Goal: Task Accomplishment & Management: Use online tool/utility

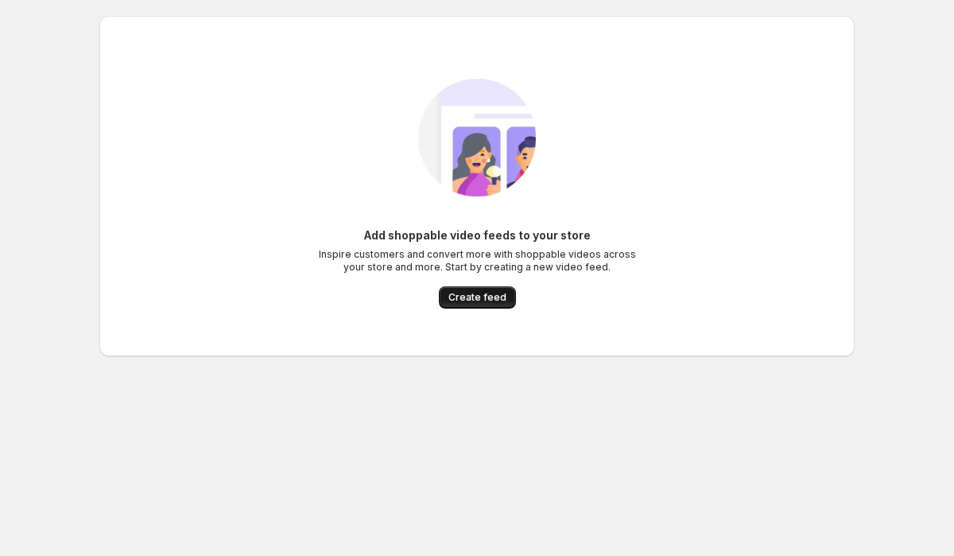
click at [499, 303] on span "Create feed" at bounding box center [477, 297] width 58 height 13
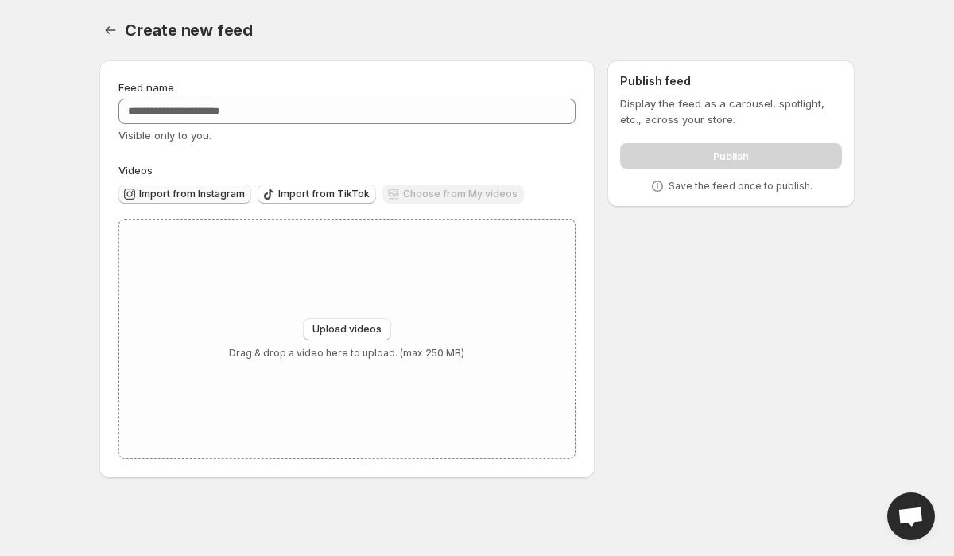
click at [234, 196] on span "Import from Instagram" at bounding box center [192, 194] width 106 height 13
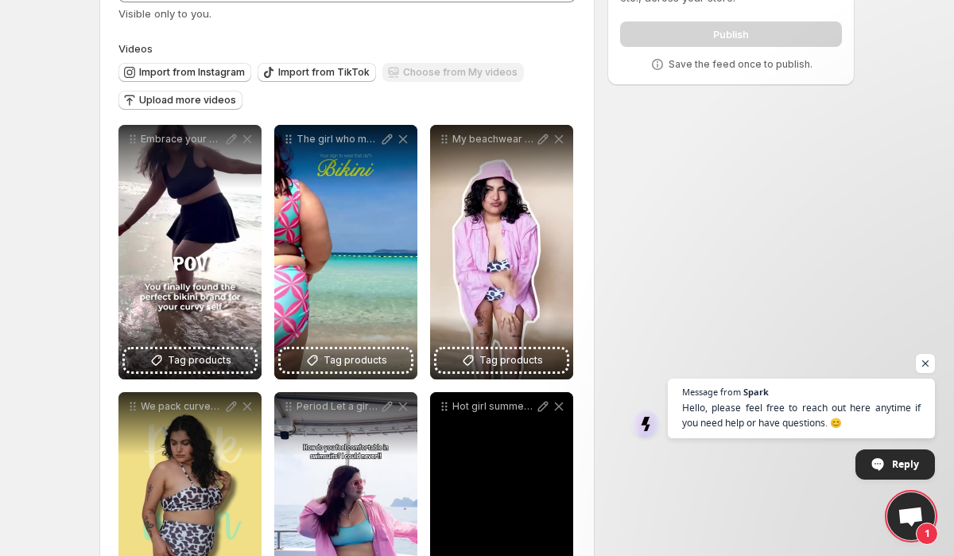
scroll to position [126, 0]
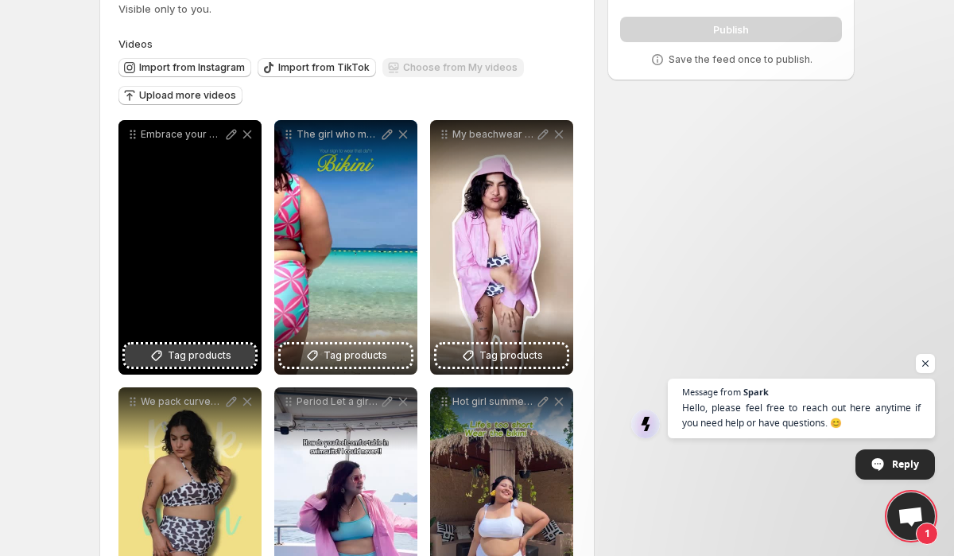
click at [161, 360] on icon at bounding box center [157, 355] width 16 height 16
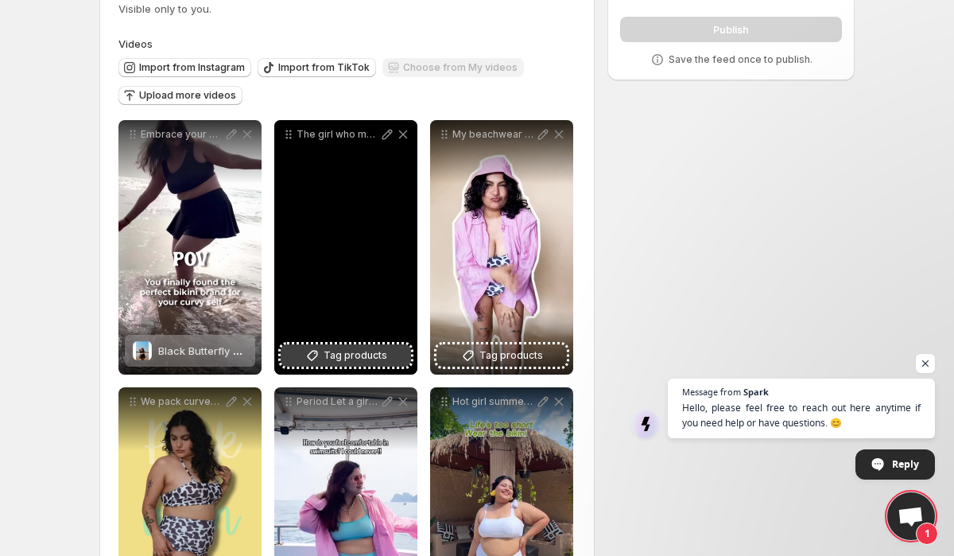
click at [394, 352] on button "Tag products" at bounding box center [346, 355] width 130 height 22
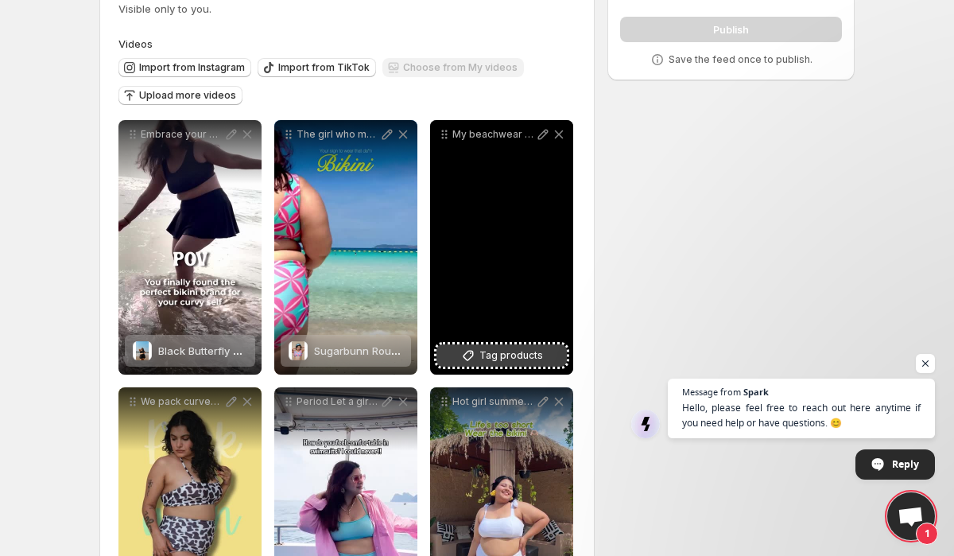
click at [504, 358] on span "Tag products" at bounding box center [511, 355] width 64 height 16
click at [492, 355] on span "Bubblebee Set (3 Pcs)" at bounding box center [525, 350] width 111 height 13
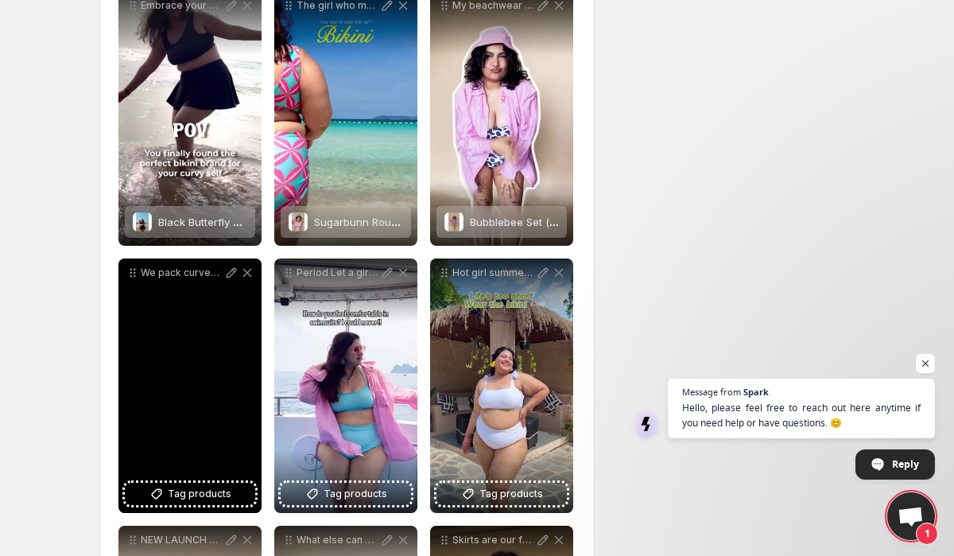
scroll to position [297, 0]
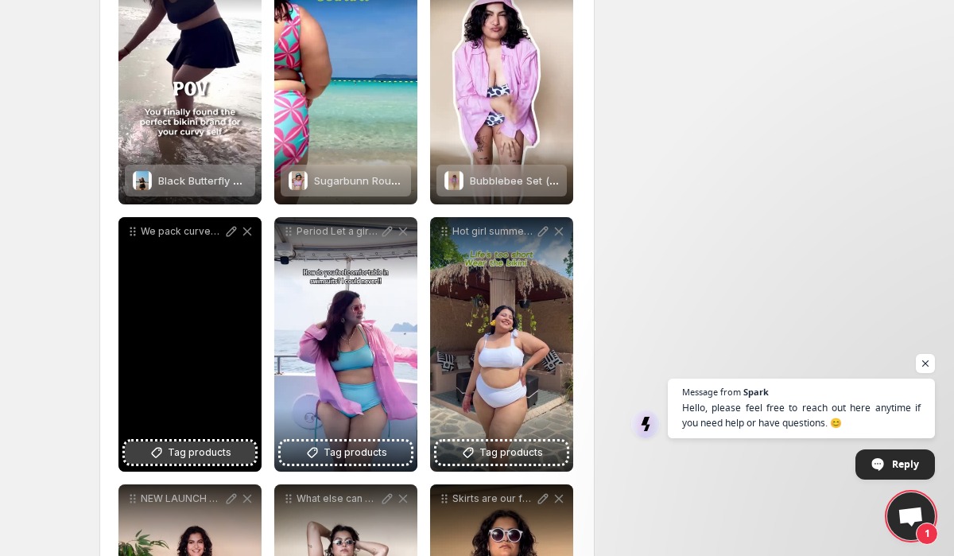
click at [201, 448] on span "Tag products" at bounding box center [200, 452] width 64 height 16
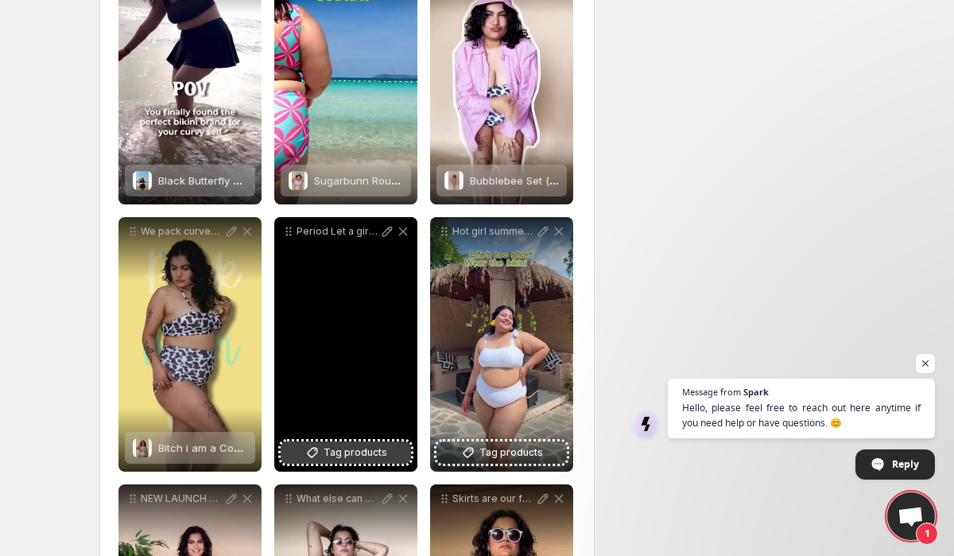
click at [379, 452] on span "Tag products" at bounding box center [356, 452] width 64 height 16
click at [335, 457] on span "Tag products" at bounding box center [356, 452] width 64 height 16
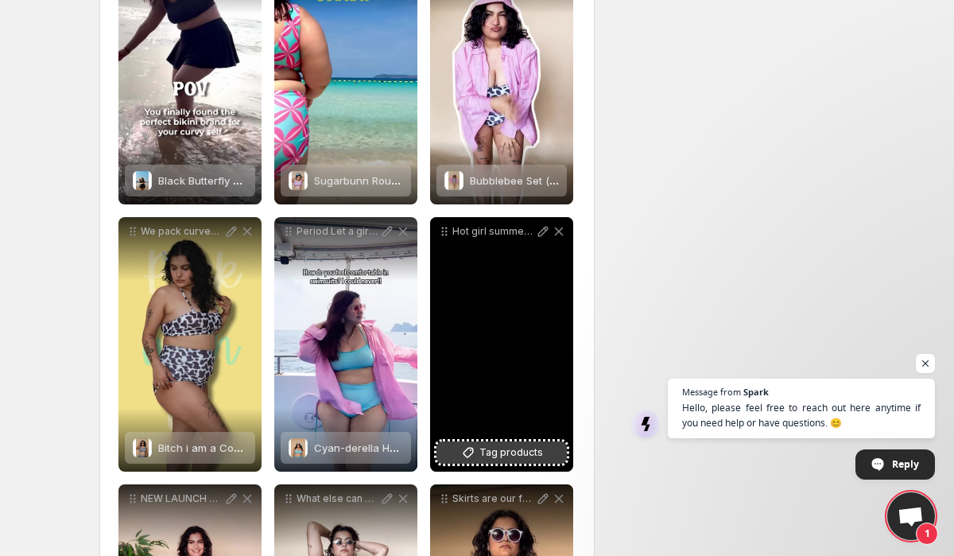
click at [537, 448] on span "Tag products" at bounding box center [511, 452] width 64 height 16
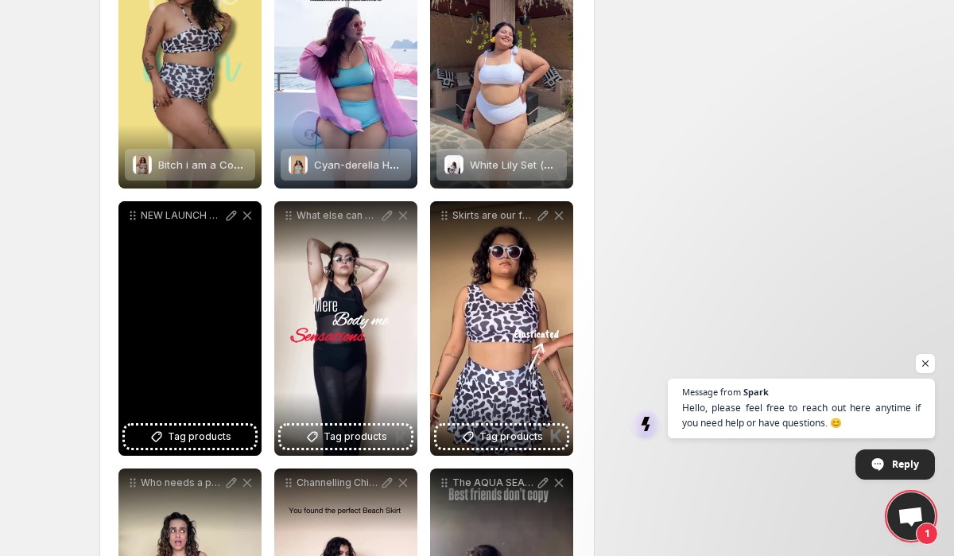
scroll to position [582, 0]
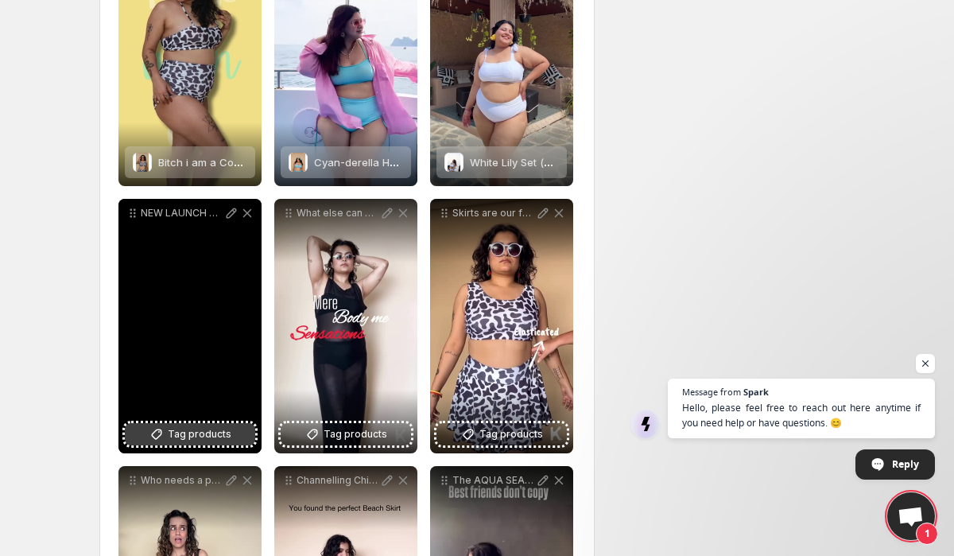
click at [174, 433] on span "Tag products" at bounding box center [200, 434] width 64 height 16
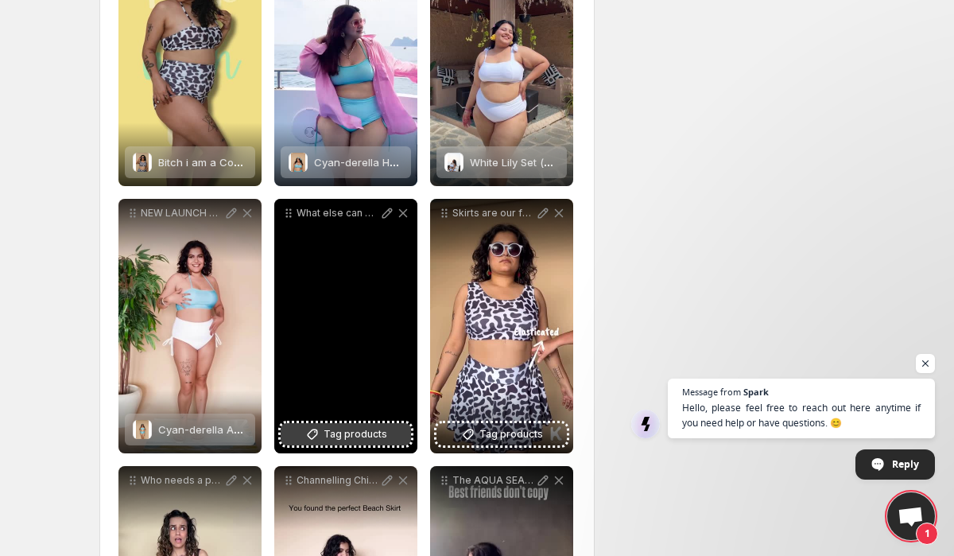
click at [333, 429] on span "Tag products" at bounding box center [356, 434] width 64 height 16
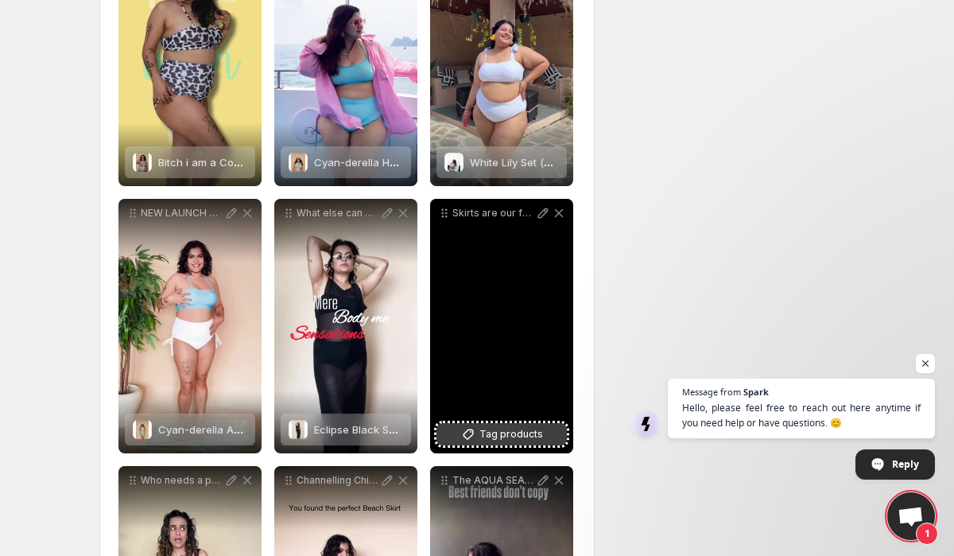
click at [506, 431] on span "Tag products" at bounding box center [511, 434] width 64 height 16
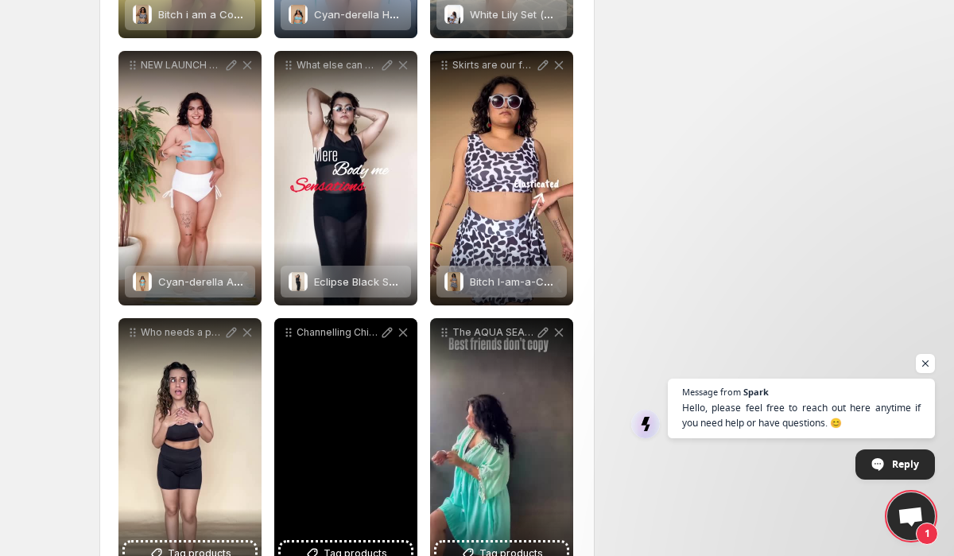
scroll to position [890, 0]
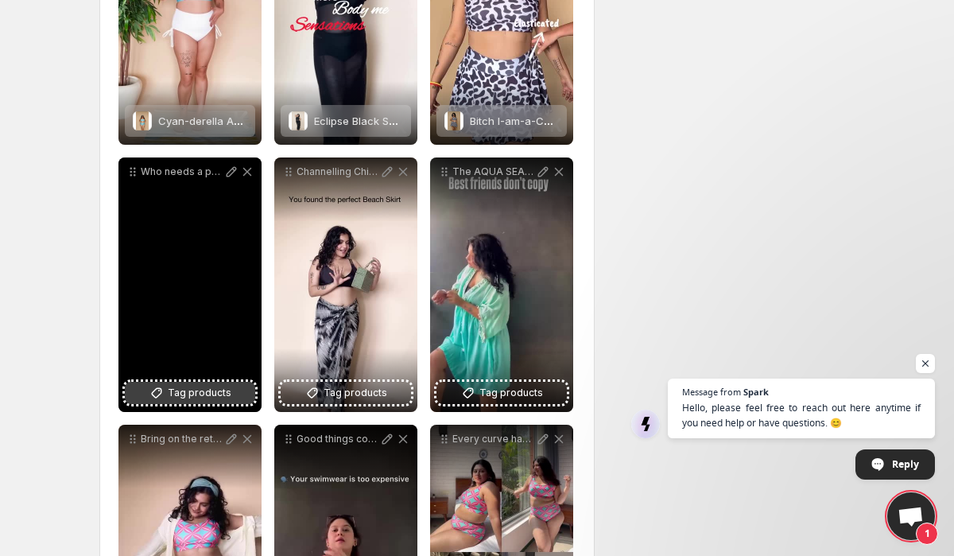
click at [167, 389] on button "Tag products" at bounding box center [190, 393] width 130 height 22
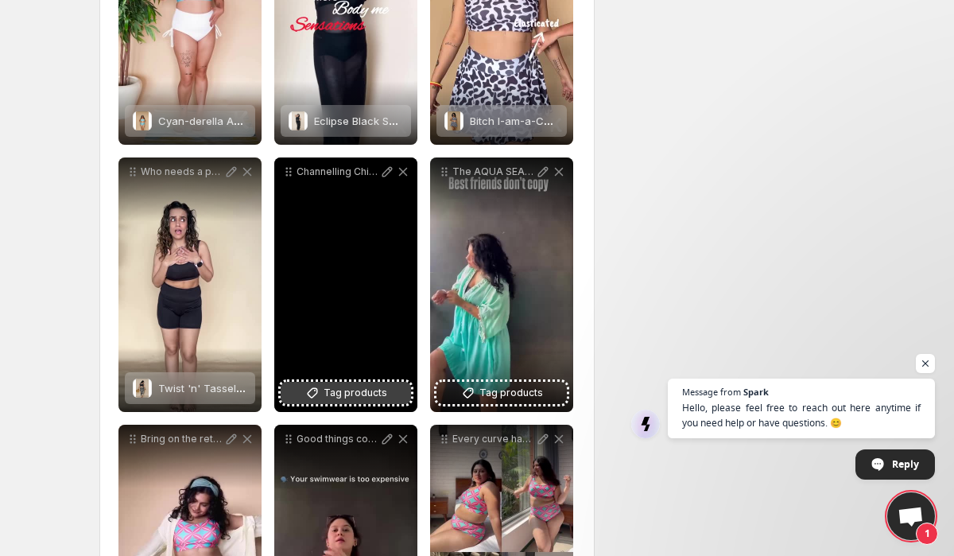
click at [361, 397] on span "Tag products" at bounding box center [356, 393] width 64 height 16
click at [341, 397] on span "Tag products" at bounding box center [356, 393] width 64 height 16
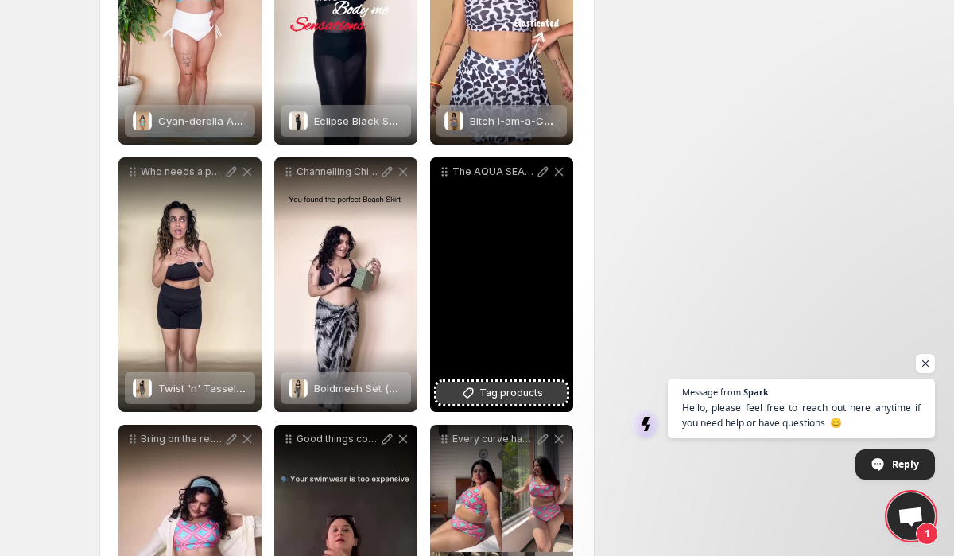
click at [479, 401] on button "Tag products" at bounding box center [501, 393] width 130 height 22
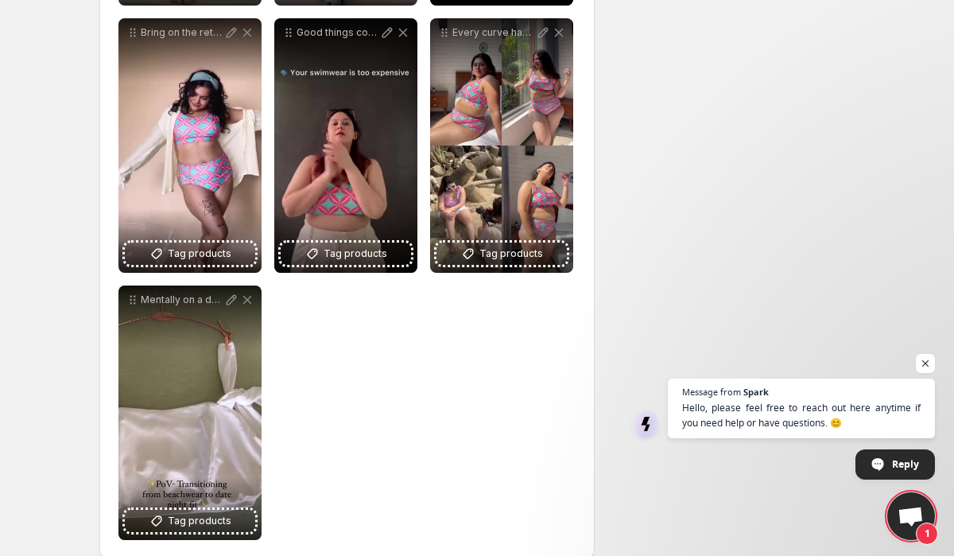
scroll to position [1297, 0]
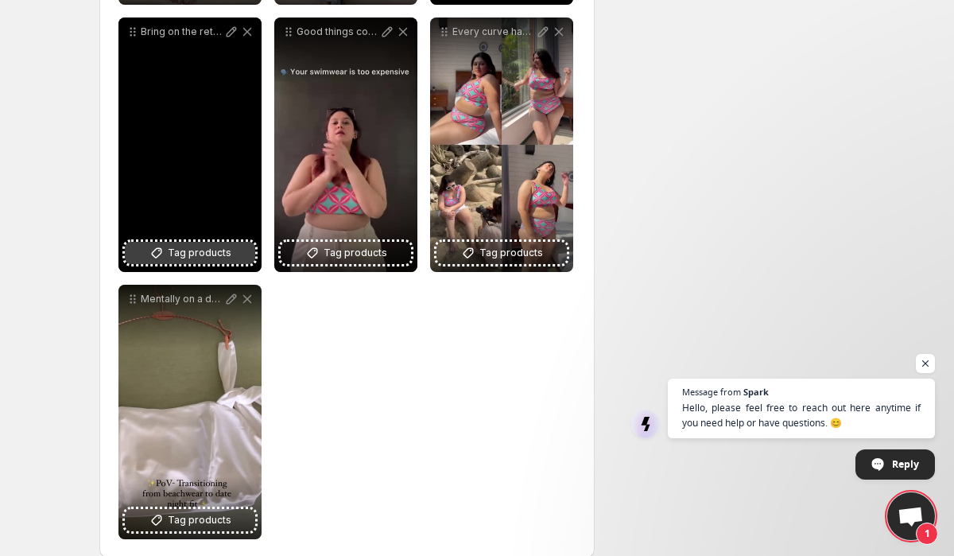
click at [210, 249] on span "Tag products" at bounding box center [200, 253] width 64 height 16
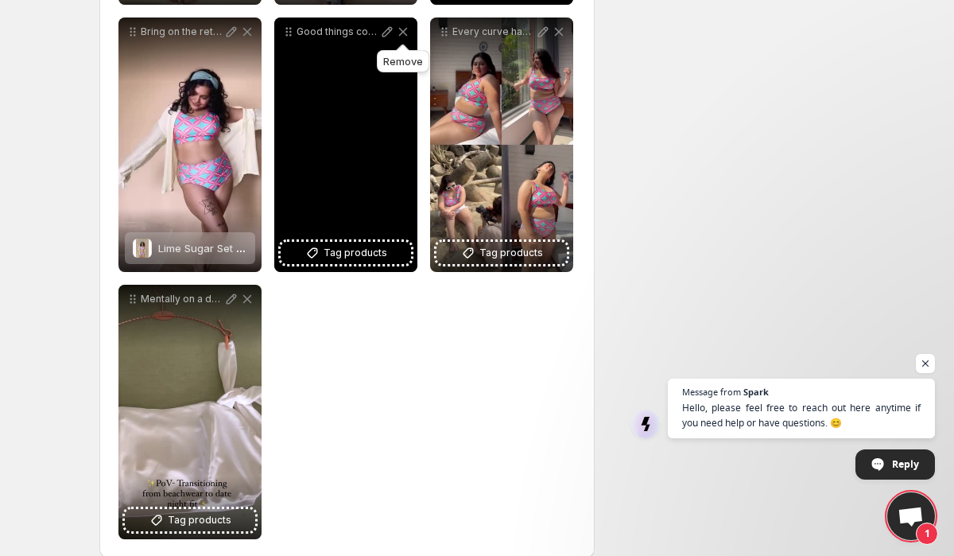
click at [405, 31] on icon at bounding box center [403, 32] width 16 height 16
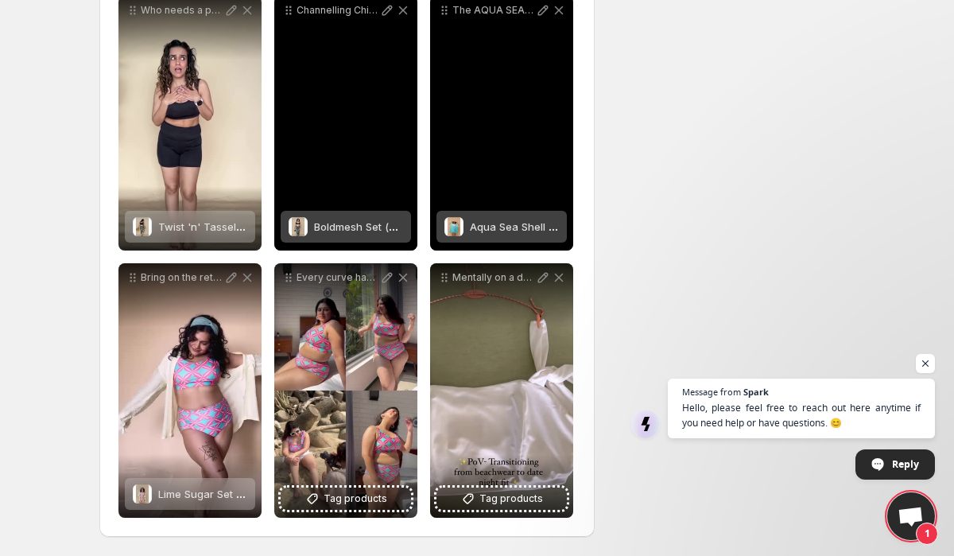
scroll to position [1053, 0]
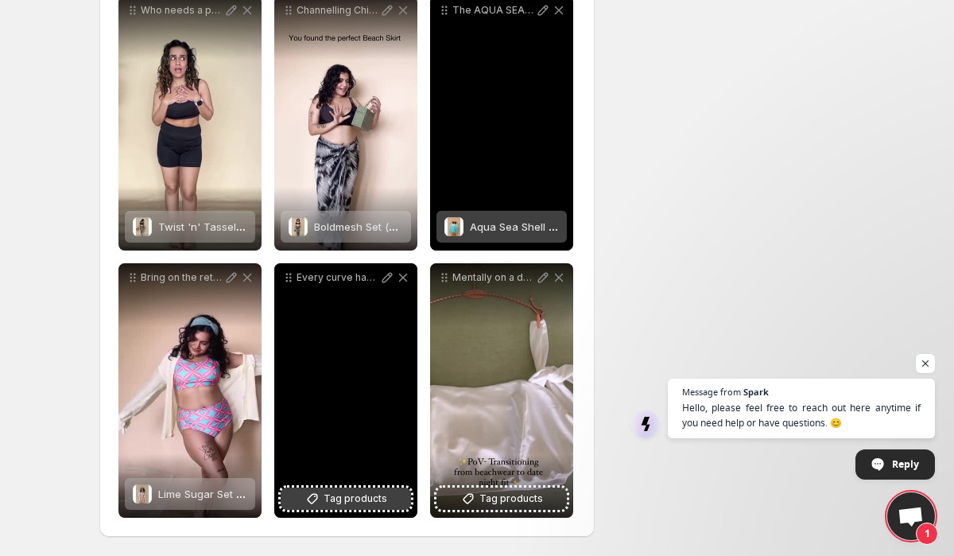
click at [340, 494] on span "Tag products" at bounding box center [356, 498] width 64 height 16
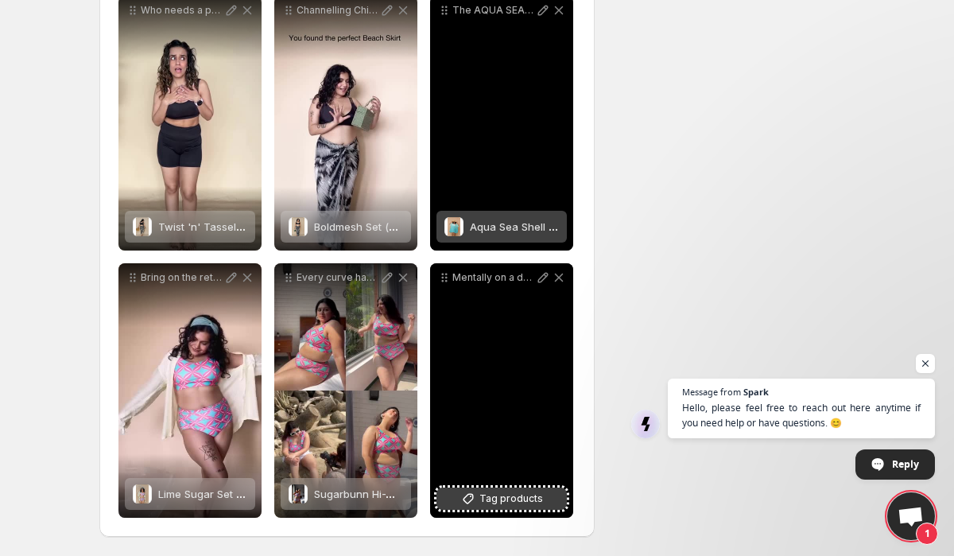
click at [516, 492] on span "Tag products" at bounding box center [511, 498] width 64 height 16
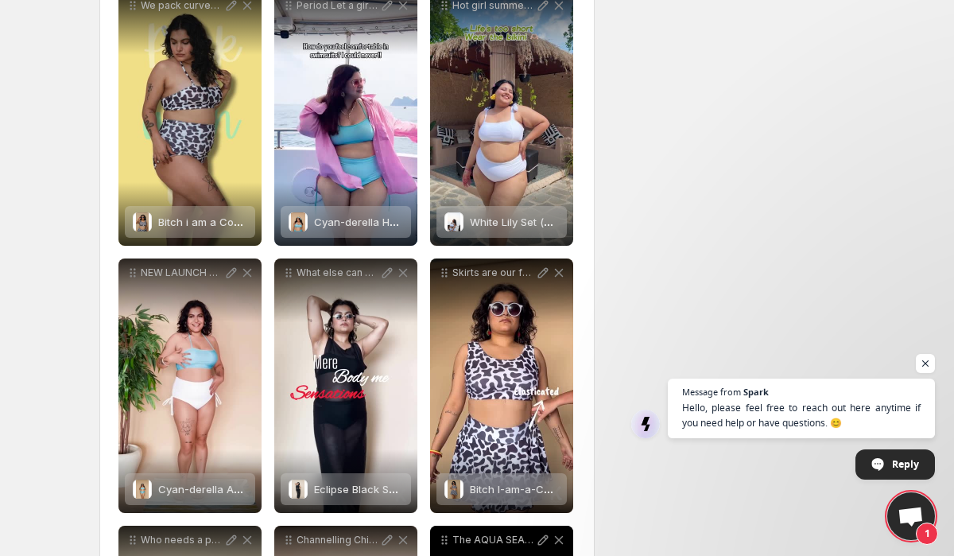
scroll to position [0, 0]
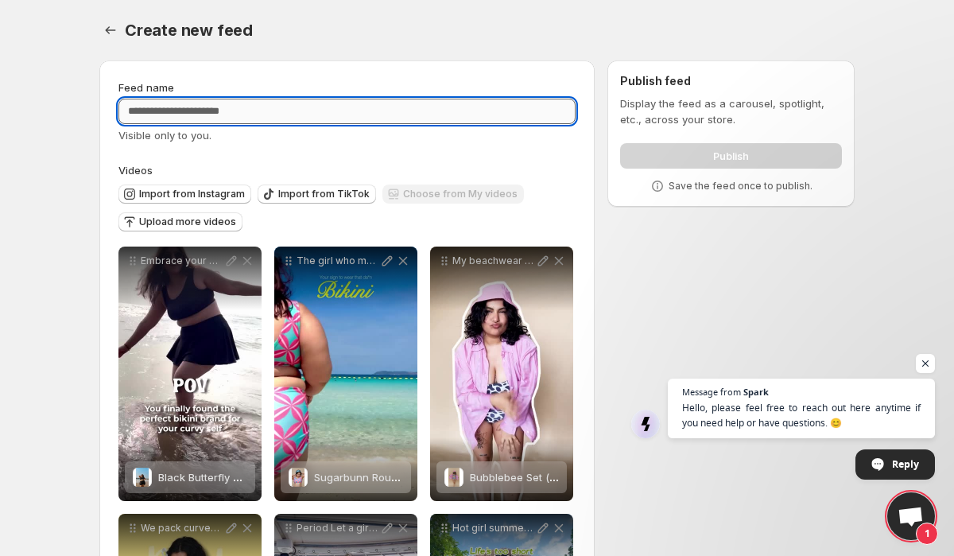
click at [422, 111] on input "Feed name" at bounding box center [346, 111] width 457 height 25
type input "*"
click at [142, 113] on input "**********" at bounding box center [346, 111] width 457 height 25
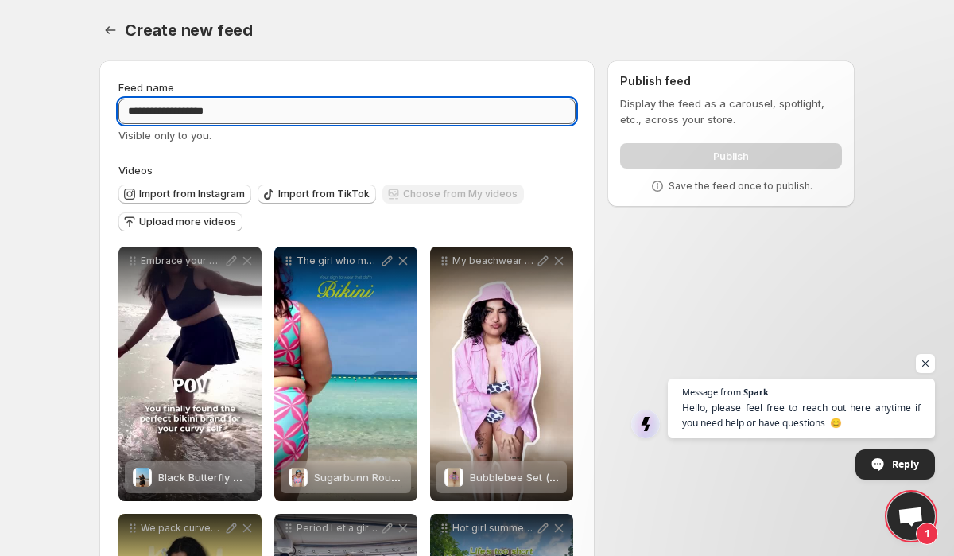
click at [151, 112] on input "**********" at bounding box center [346, 111] width 457 height 25
type input "**********"
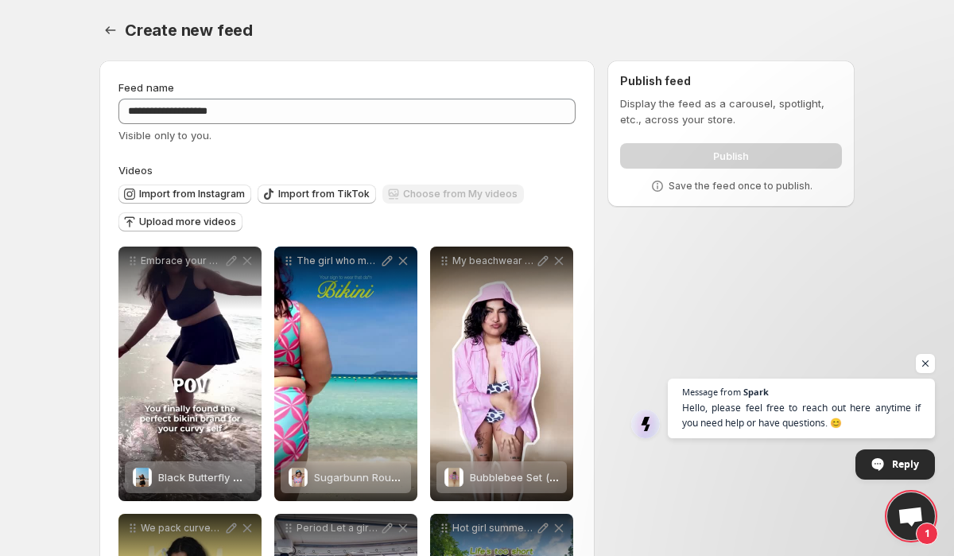
click at [288, 24] on div "Create new feed" at bounding box center [490, 30] width 730 height 22
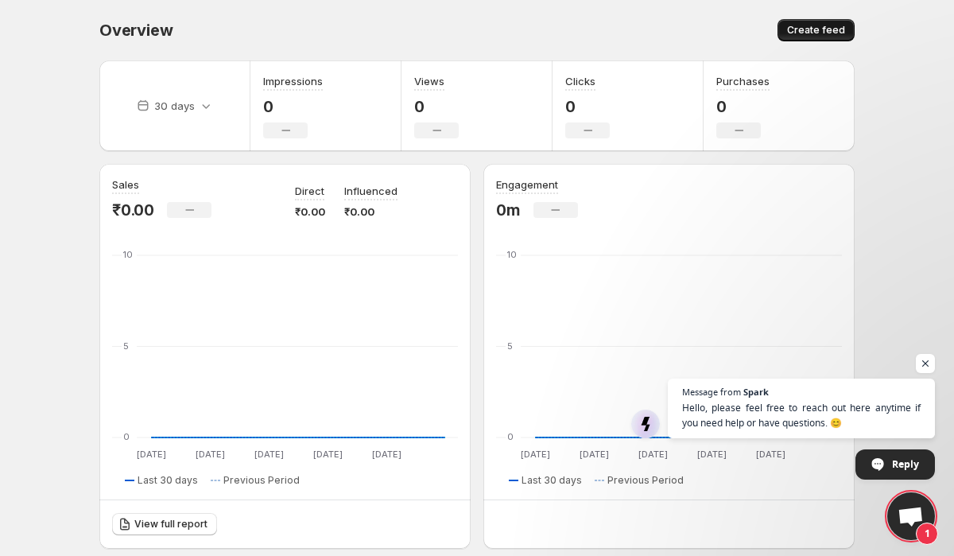
click at [799, 22] on button "Create feed" at bounding box center [815, 30] width 77 height 22
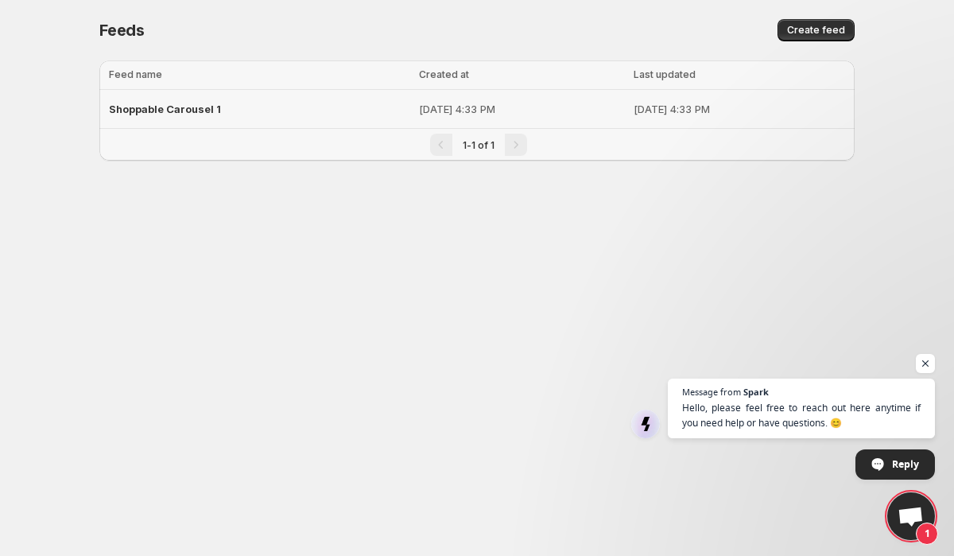
click at [306, 111] on div "Shoppable Carousel 1" at bounding box center [259, 109] width 300 height 29
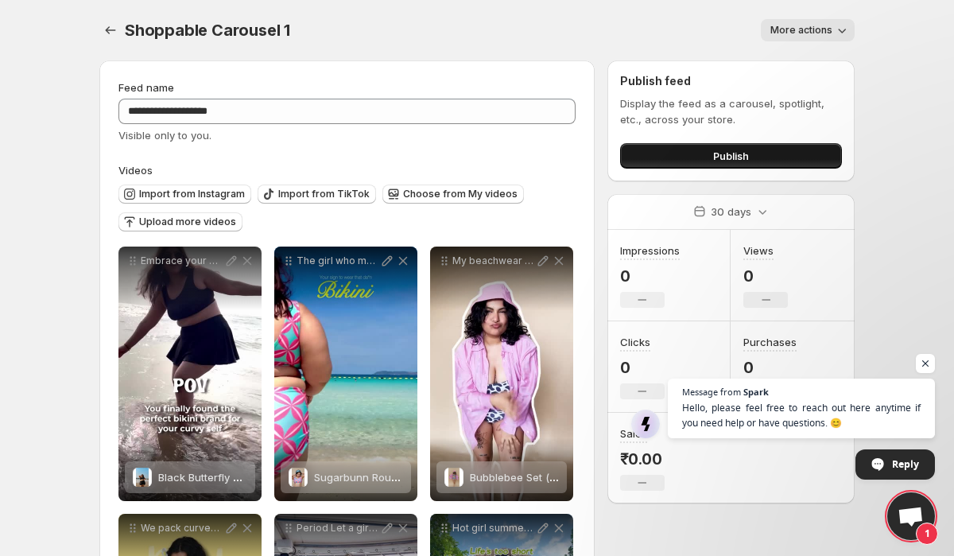
click at [706, 159] on button "Publish" at bounding box center [731, 155] width 222 height 25
click at [800, 31] on span "More actions" at bounding box center [801, 30] width 62 height 13
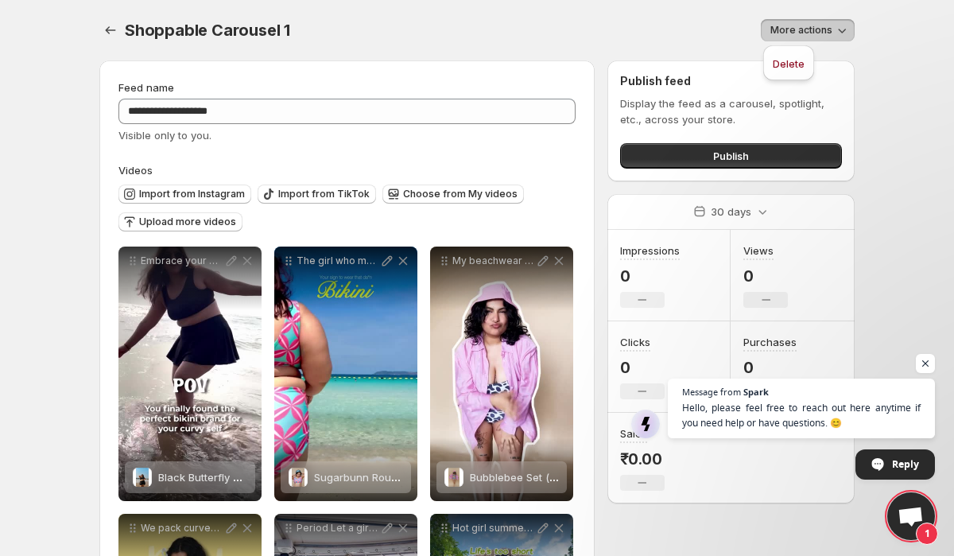
click at [684, 37] on div "More actions" at bounding box center [581, 30] width 545 height 22
click at [590, 22] on div "More actions" at bounding box center [581, 30] width 545 height 22
click at [646, 30] on div "More actions" at bounding box center [581, 30] width 545 height 22
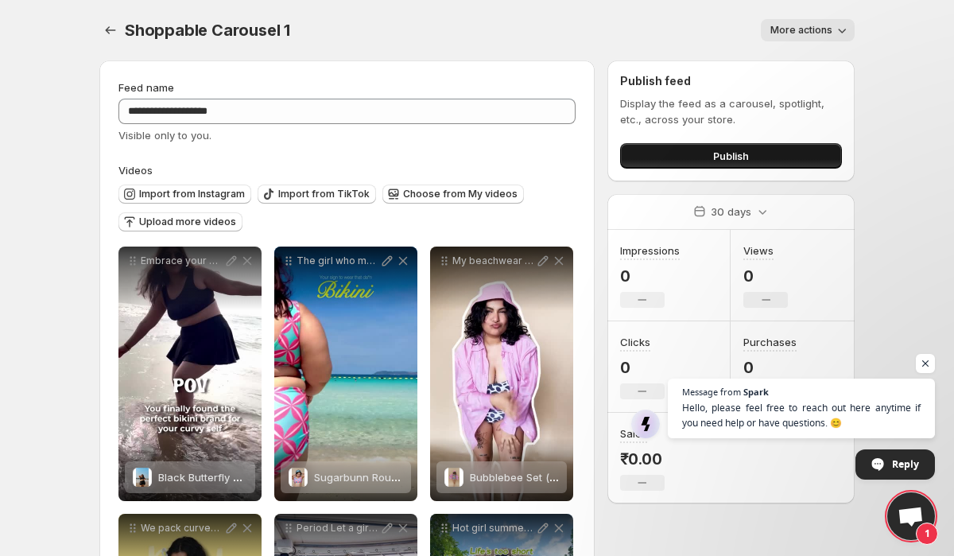
click at [692, 158] on button "Publish" at bounding box center [731, 155] width 222 height 25
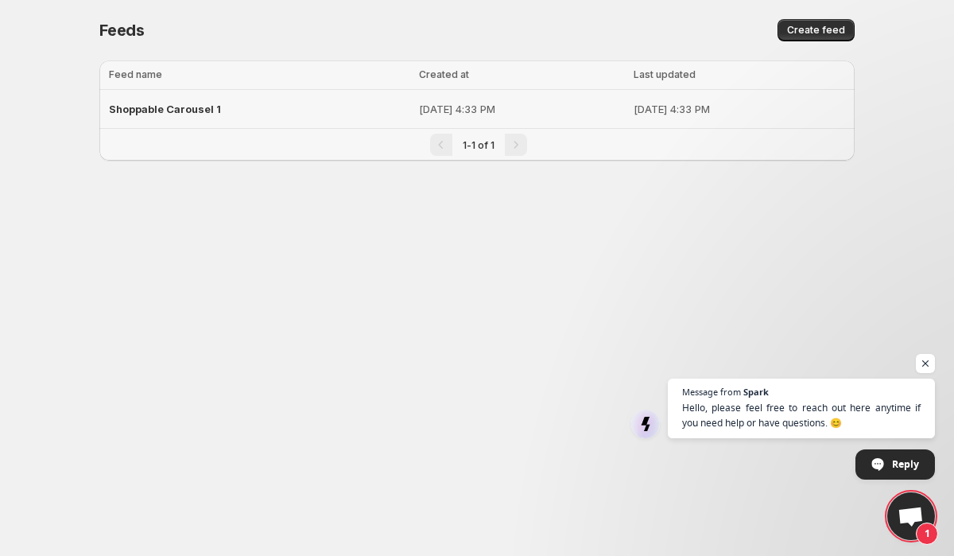
click at [419, 101] on p "[DATE] 4:33 PM" at bounding box center [521, 109] width 204 height 16
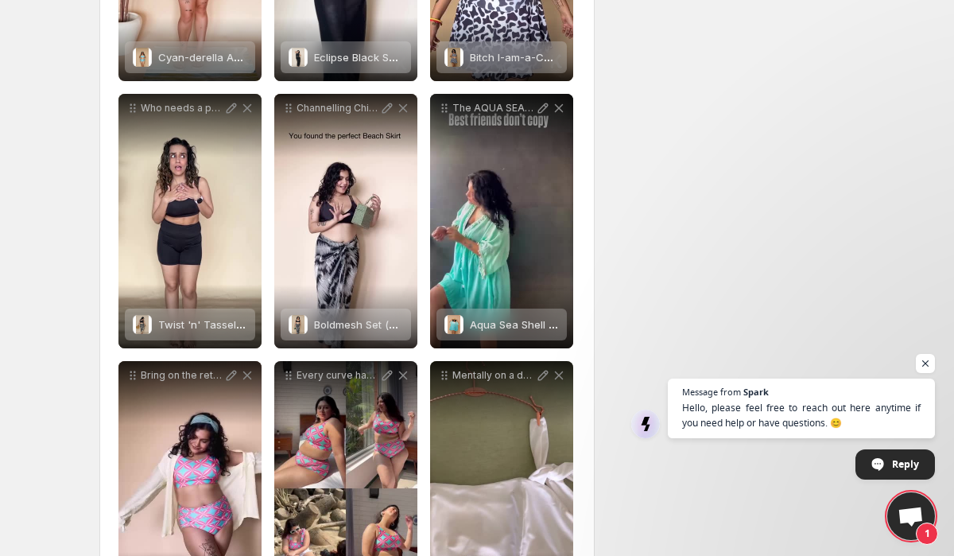
scroll to position [1053, 0]
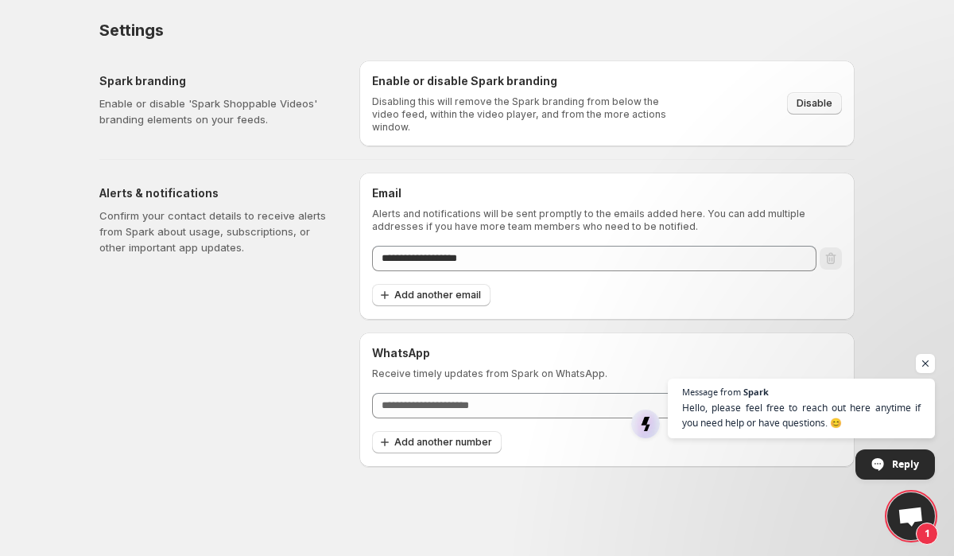
click at [806, 97] on span "Disable" at bounding box center [815, 103] width 36 height 13
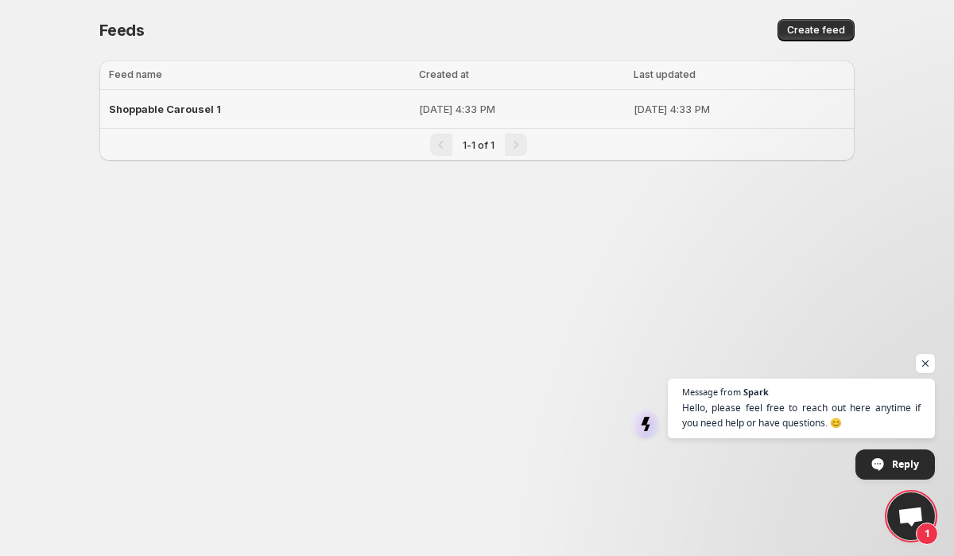
click at [210, 99] on div "Shoppable Carousel 1" at bounding box center [259, 109] width 300 height 29
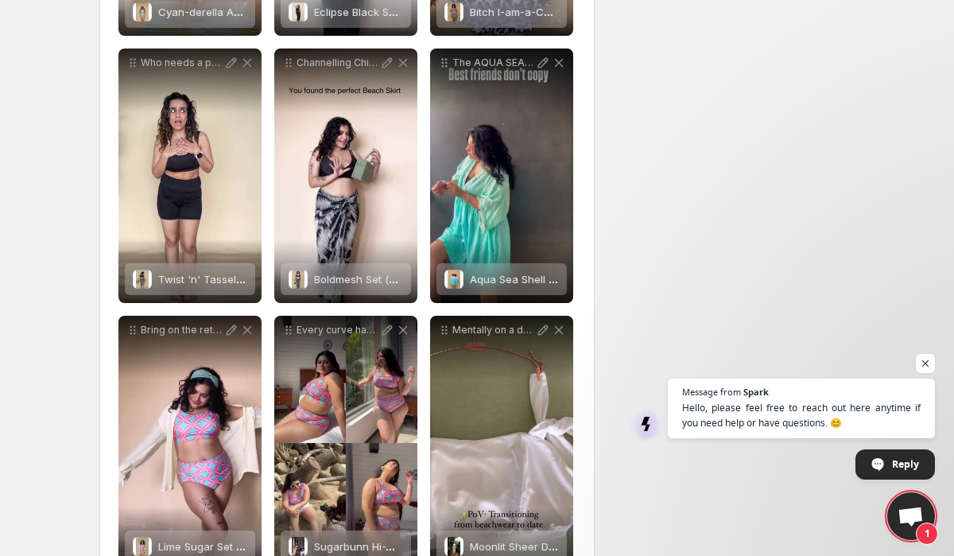
scroll to position [1053, 0]
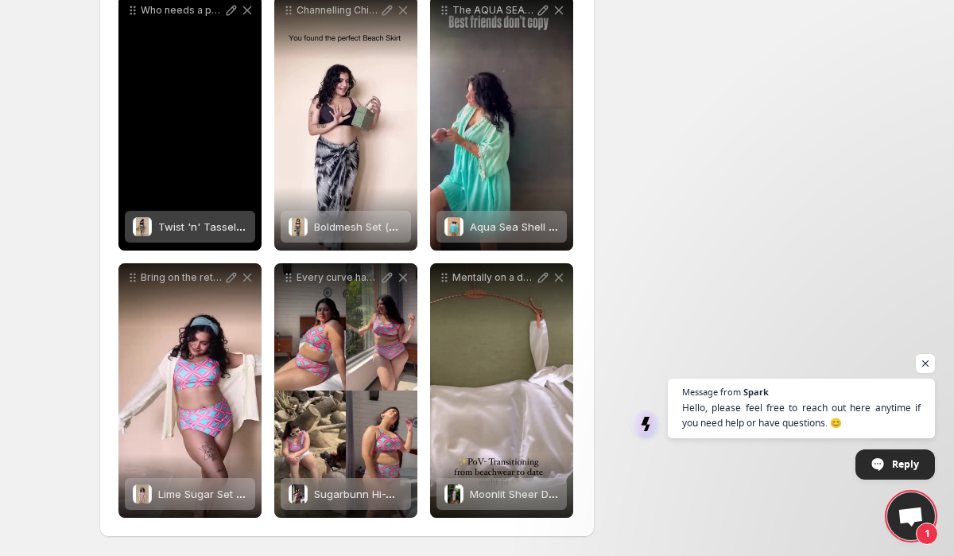
click at [207, 222] on span "Twist 'n' Tassel Wrap Skirt" at bounding box center [224, 226] width 133 height 13
